Goal: Information Seeking & Learning: Learn about a topic

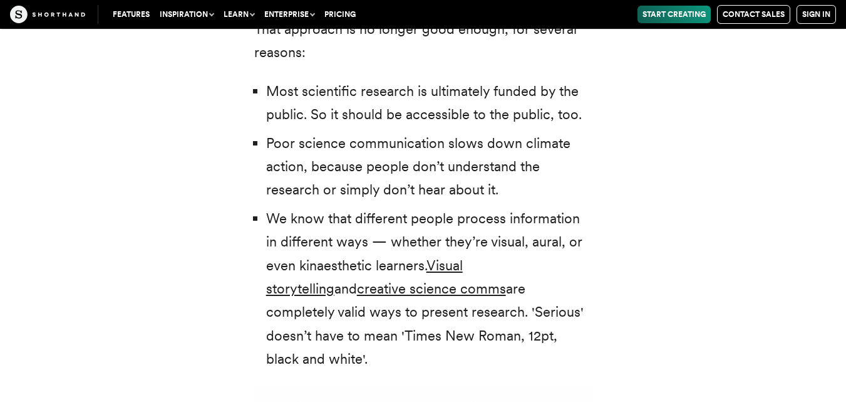
scroll to position [2694, 0]
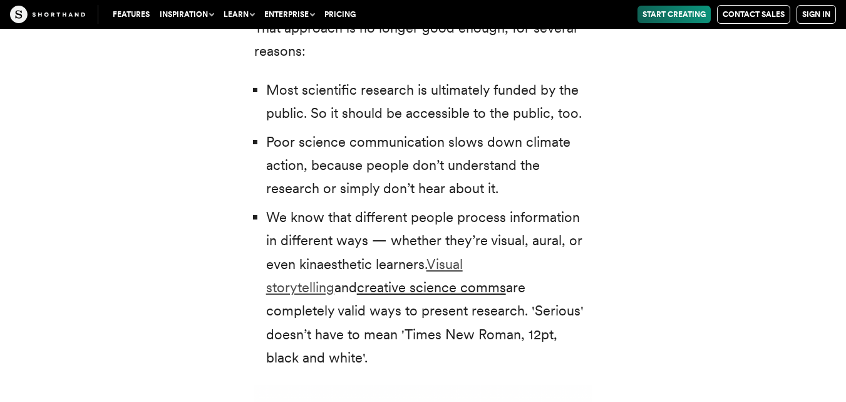
click at [463, 264] on link "Visual storytelling" at bounding box center [364, 275] width 197 height 39
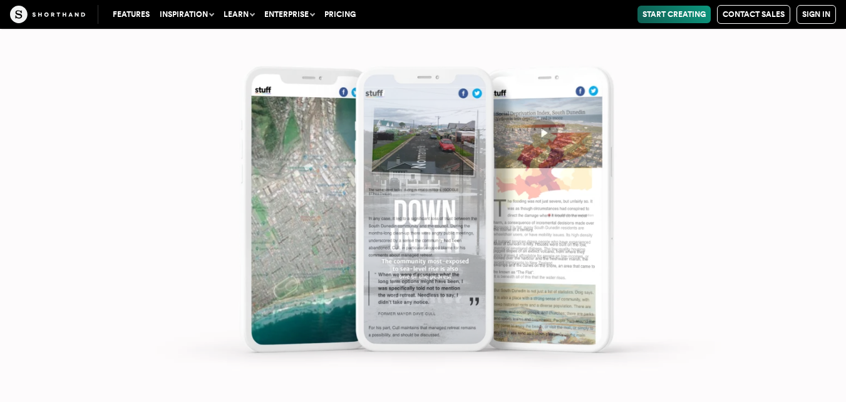
scroll to position [6703, 0]
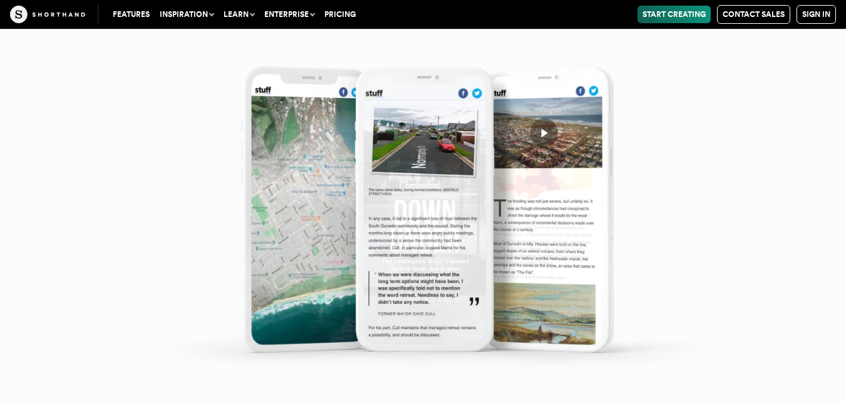
click at [410, 190] on img at bounding box center [423, 201] width 846 height 402
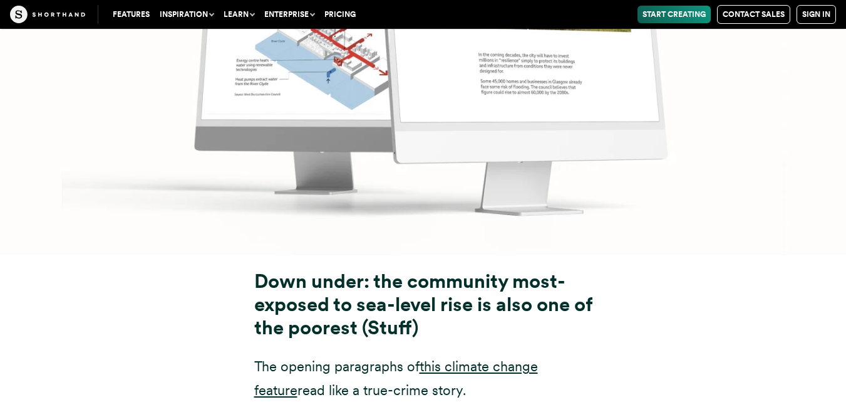
scroll to position [5512, 0]
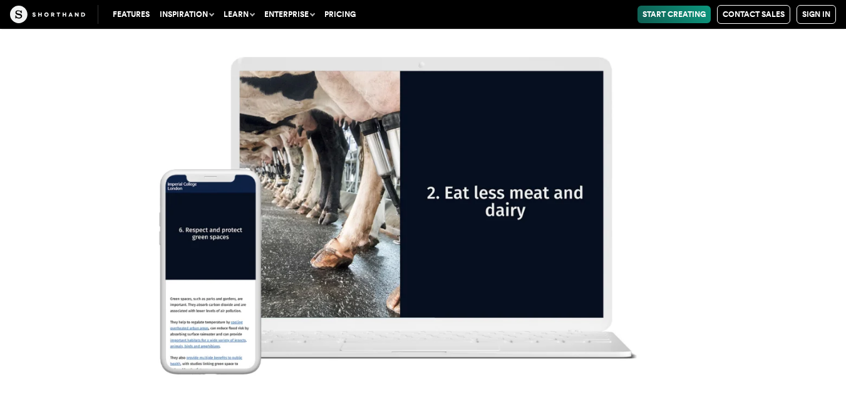
scroll to position [16058, 0]
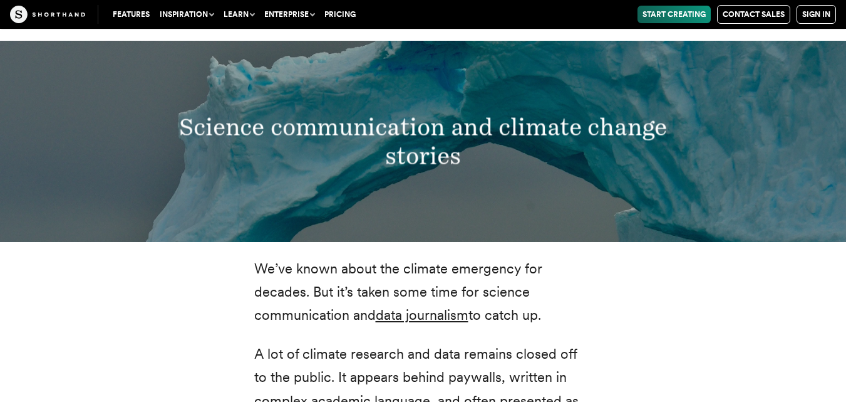
scroll to position [2380, 0]
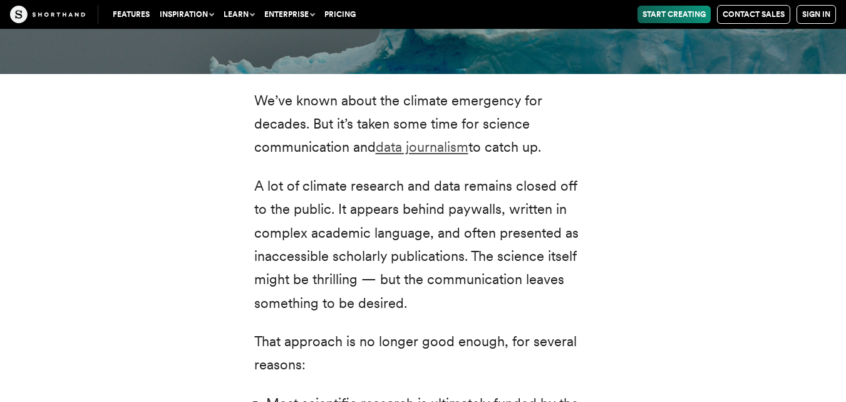
click at [405, 152] on link "data journalism" at bounding box center [422, 146] width 93 height 16
